Goal: Information Seeking & Learning: Learn about a topic

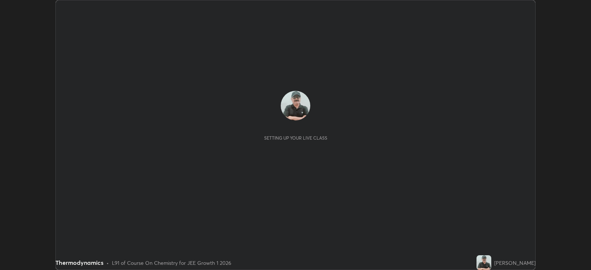
scroll to position [270, 591]
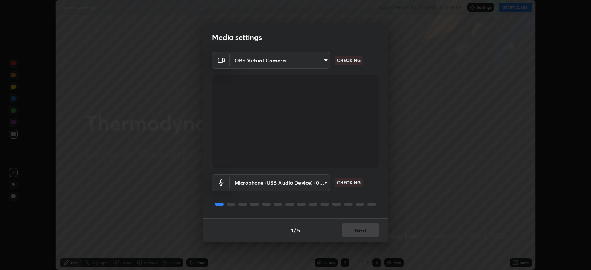
click at [365, 232] on div "1 / 5 Next" at bounding box center [295, 230] width 185 height 24
click at [364, 229] on div "1 / 5 Next" at bounding box center [295, 230] width 185 height 24
click at [366, 231] on div "1 / 5 Next" at bounding box center [295, 230] width 185 height 24
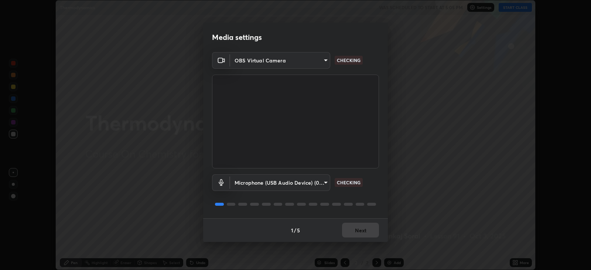
click at [366, 232] on div "1 / 5 Next" at bounding box center [295, 230] width 185 height 24
click at [364, 231] on div "1 / 5 Next" at bounding box center [295, 230] width 185 height 24
click at [364, 233] on div "1 / 5 Next" at bounding box center [295, 230] width 185 height 24
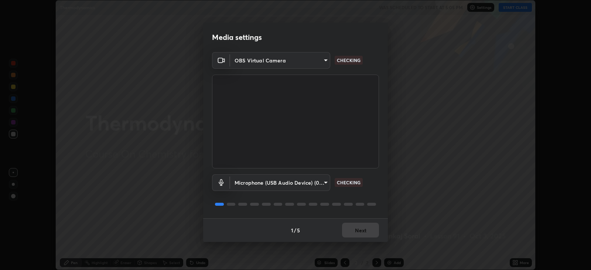
click at [366, 233] on div "1 / 5 Next" at bounding box center [295, 230] width 185 height 24
click at [368, 231] on div "1 / 5 Next" at bounding box center [295, 230] width 185 height 24
click at [357, 226] on button "Next" at bounding box center [360, 230] width 37 height 15
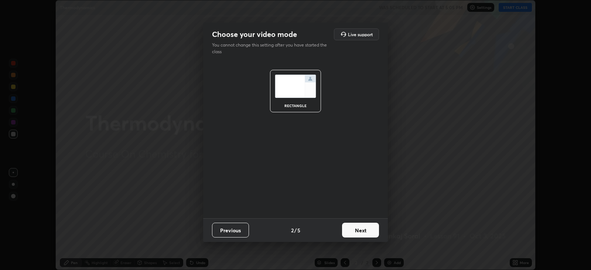
click at [357, 226] on button "Next" at bounding box center [360, 230] width 37 height 15
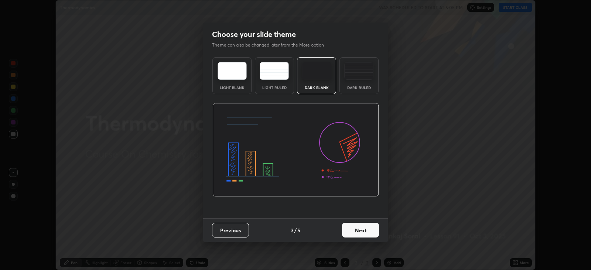
click at [356, 229] on button "Next" at bounding box center [360, 230] width 37 height 15
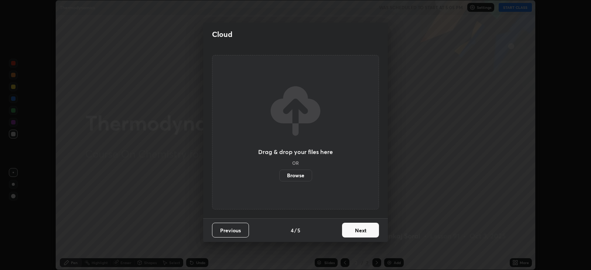
click at [358, 231] on button "Next" at bounding box center [360, 230] width 37 height 15
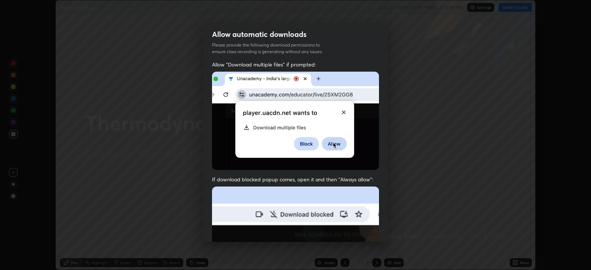
scroll to position [150, 0]
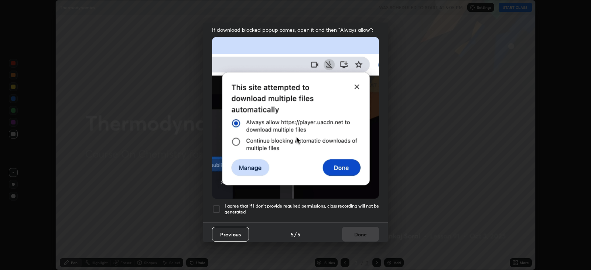
click at [346, 203] on h5 "I agree that if I don't provide required permissions, class recording will not …" at bounding box center [302, 208] width 154 height 11
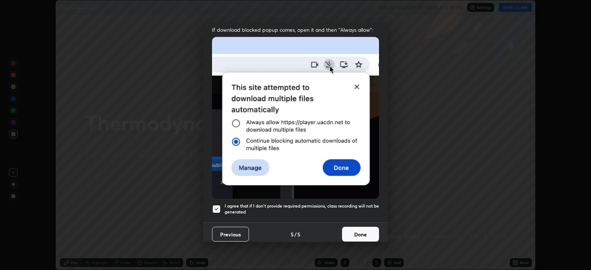
click at [354, 231] on button "Done" at bounding box center [360, 234] width 37 height 15
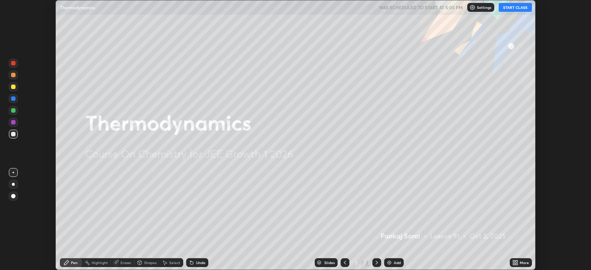
click at [518, 8] on button "START CLASS" at bounding box center [515, 7] width 33 height 9
